Goal: Find specific page/section: Find specific page/section

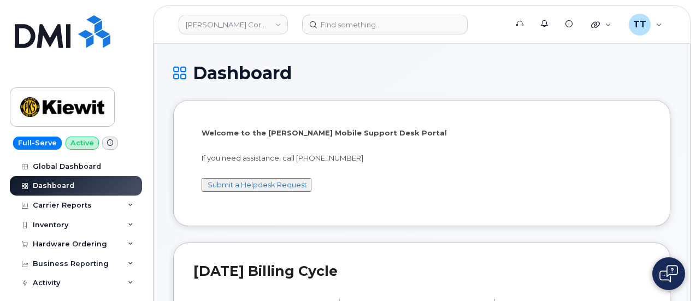
click at [590, 211] on li "Welcome to the Kiewit Mobile Support Desk Portal If you need assistance, call 8…" at bounding box center [421, 163] width 497 height 126
click at [575, 82] on h1 "Dashboard" at bounding box center [421, 72] width 497 height 19
click at [219, 24] on link "Kiewit Corporation" at bounding box center [233, 25] width 109 height 20
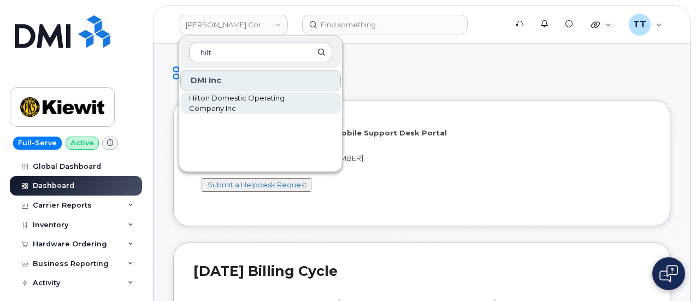
type input "hilt"
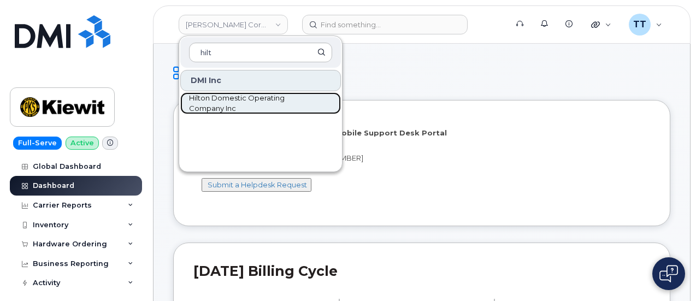
click at [249, 109] on span "Hilton Domestic Operating Company Inc" at bounding box center [252, 103] width 126 height 21
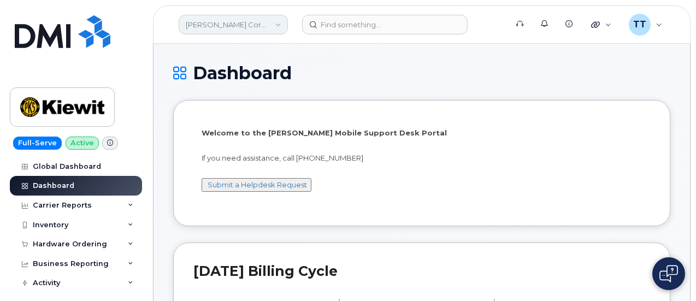
click at [241, 19] on link "Kiewit Corporation" at bounding box center [233, 25] width 109 height 20
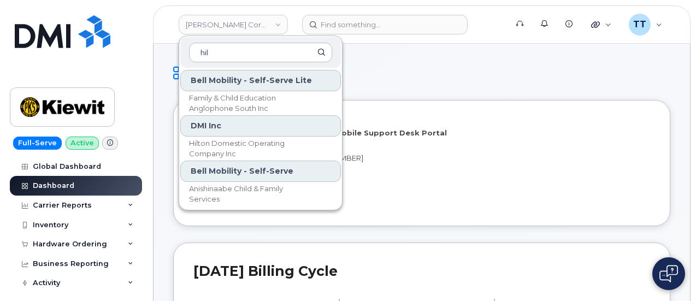
type input "hil"
click at [474, 91] on div "Dashboard" at bounding box center [421, 81] width 497 height 37
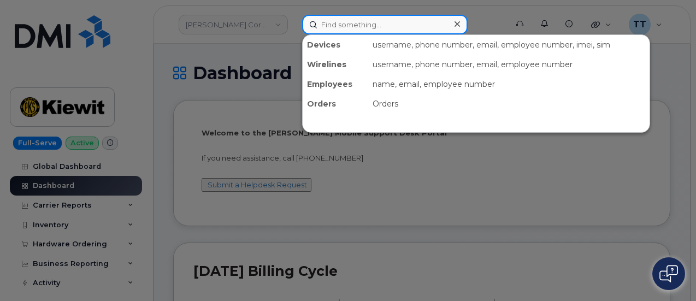
click at [345, 22] on input at bounding box center [385, 25] width 166 height 20
paste input "814-389-8467 VZ"
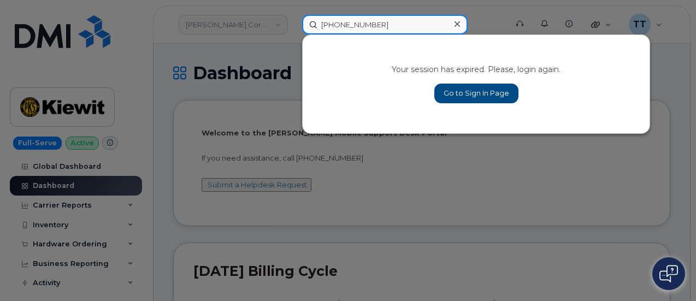
type input "814-389-8467"
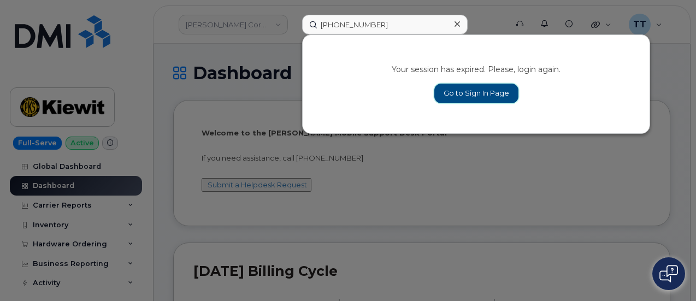
click at [484, 95] on link "Go to Sign In Page" at bounding box center [476, 94] width 84 height 20
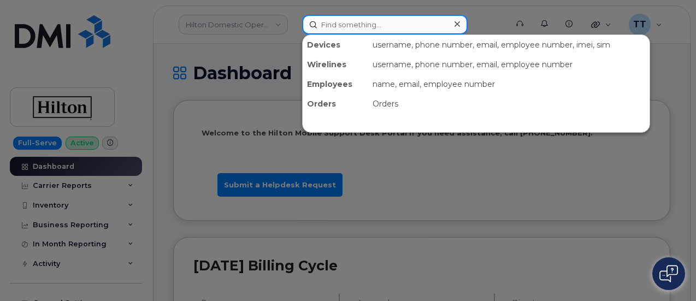
click at [343, 31] on input at bounding box center [385, 25] width 166 height 20
paste input "814-389-8467 VZ"
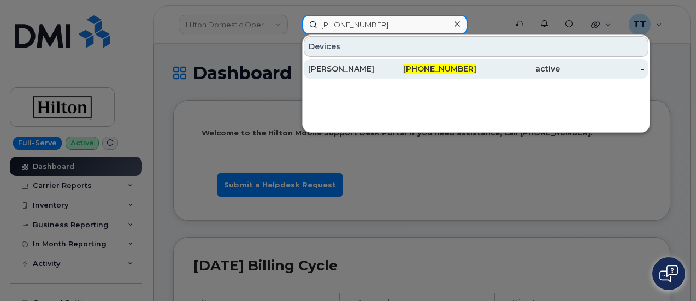
type input "814-389-8467"
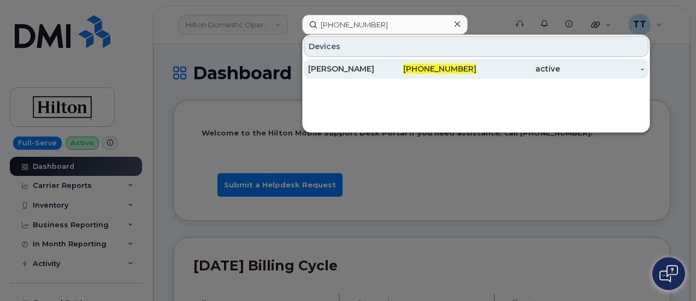
click at [395, 71] on div "814-389-8467" at bounding box center [434, 68] width 84 height 11
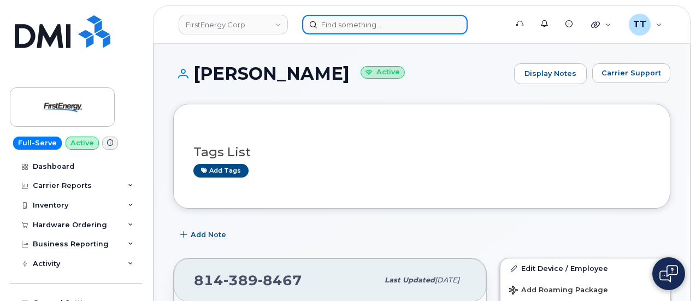
click at [371, 28] on input at bounding box center [385, 25] width 166 height 20
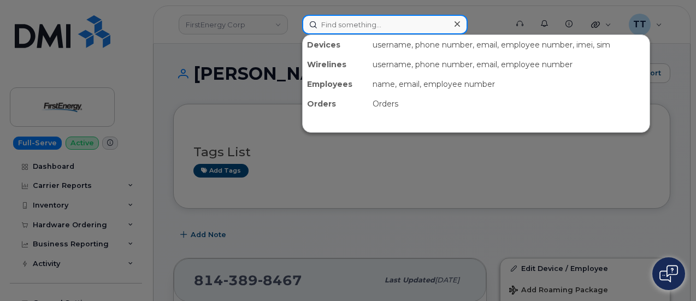
paste input "298212"
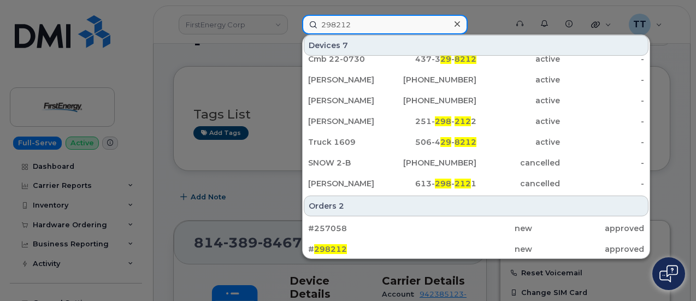
scroll to position [55, 0]
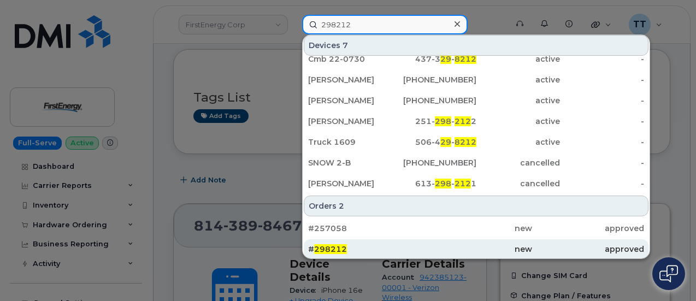
type input "298212"
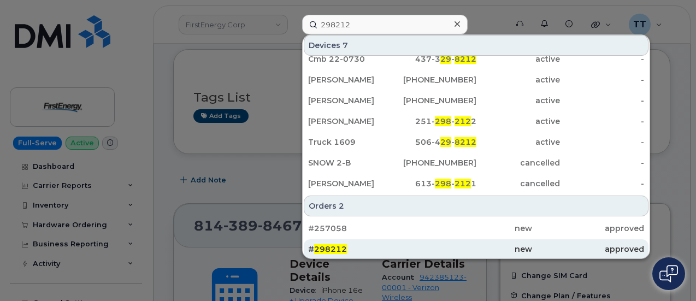
click at [342, 249] on span "298212" at bounding box center [330, 249] width 33 height 10
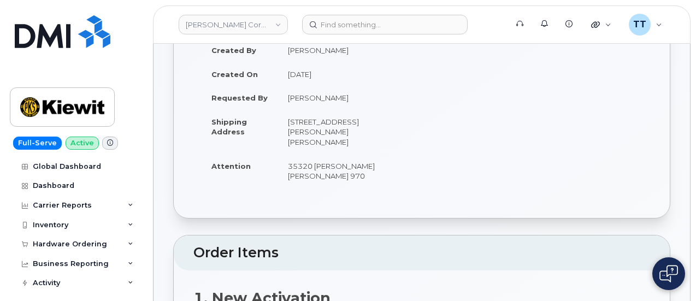
scroll to position [109, 0]
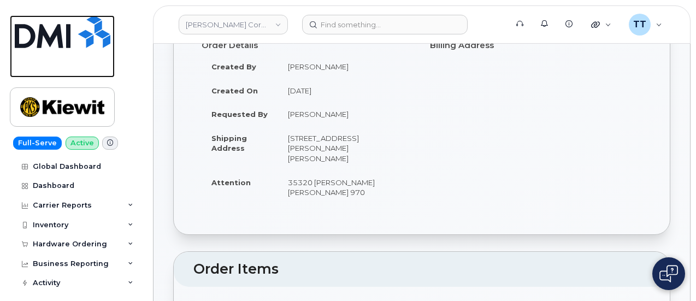
click at [43, 38] on img at bounding box center [63, 31] width 96 height 33
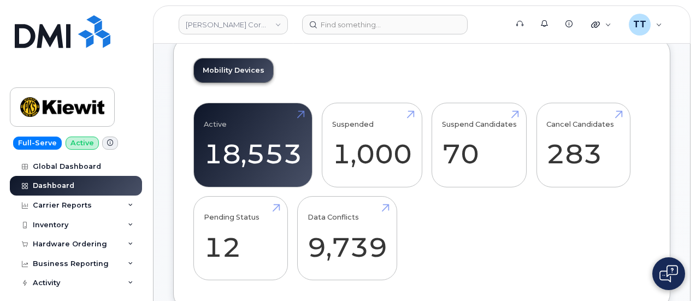
scroll to position [164, 0]
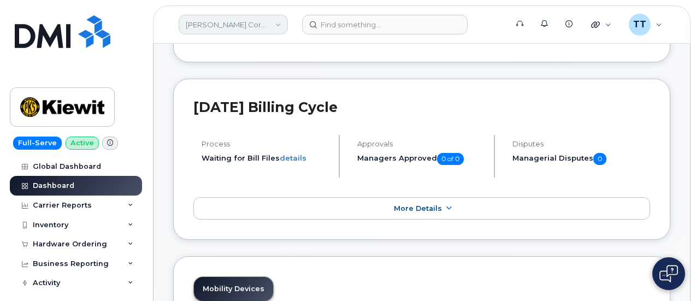
click at [225, 27] on link "[PERSON_NAME] Corporation" at bounding box center [233, 25] width 109 height 20
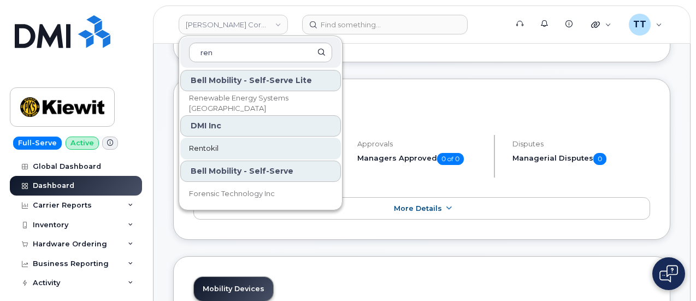
type input "ren"
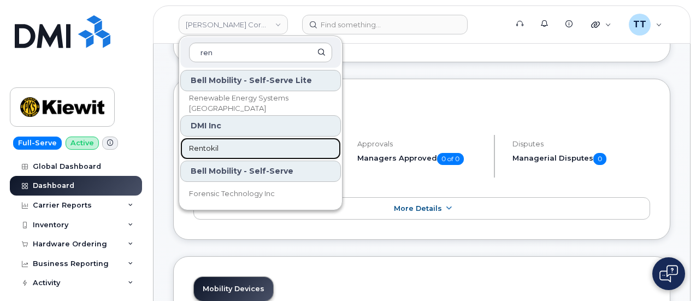
click at [230, 138] on link "Rentokil" at bounding box center [260, 149] width 161 height 22
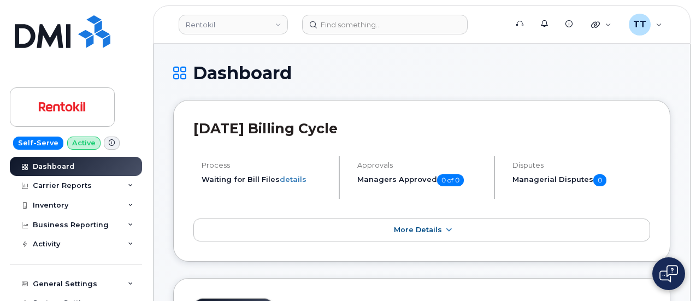
drag, startPoint x: 0, startPoint y: 0, endPoint x: 199, endPoint y: 167, distance: 260.3
drag, startPoint x: 199, startPoint y: 167, endPoint x: 476, endPoint y: 73, distance: 292.2
click at [476, 73] on h1 "Dashboard" at bounding box center [421, 72] width 497 height 19
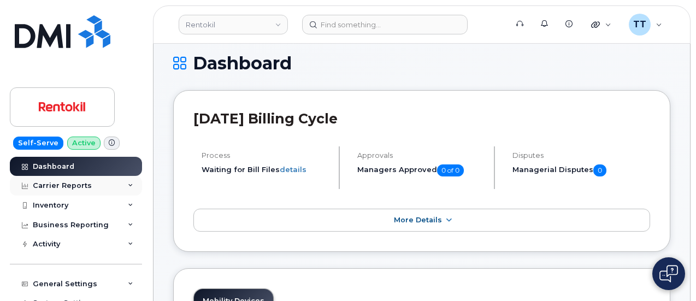
click at [70, 187] on div "Carrier Reports" at bounding box center [62, 185] width 59 height 9
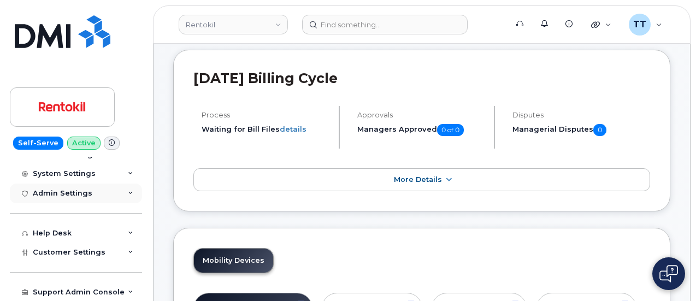
scroll to position [64, 0]
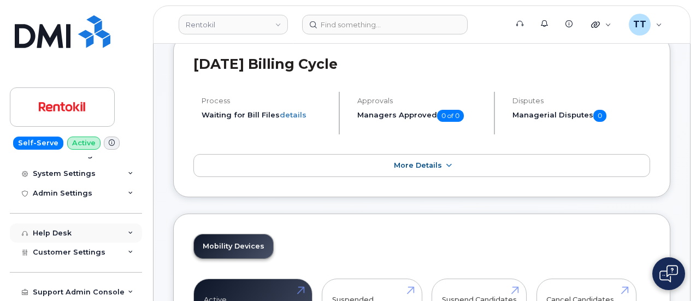
click at [67, 232] on div "Help Desk" at bounding box center [52, 233] width 39 height 9
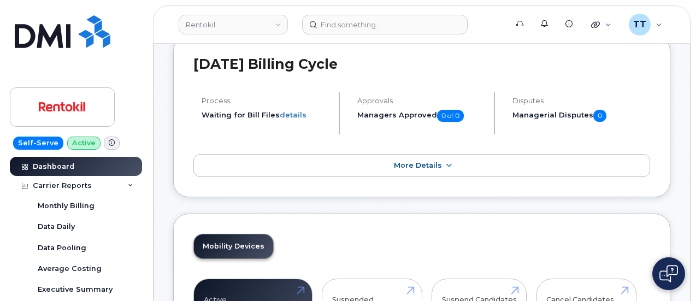
scroll to position [0, 0]
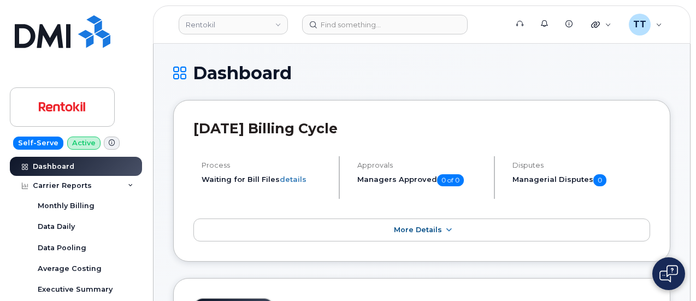
click at [218, 73] on h1 "Dashboard" at bounding box center [421, 72] width 497 height 19
click at [177, 72] on icon at bounding box center [179, 72] width 13 height 19
click at [58, 112] on img at bounding box center [62, 107] width 84 height 32
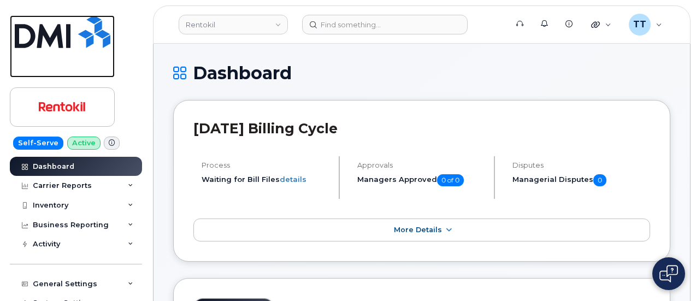
click at [55, 36] on img at bounding box center [63, 31] width 96 height 33
